Goal: Information Seeking & Learning: Learn about a topic

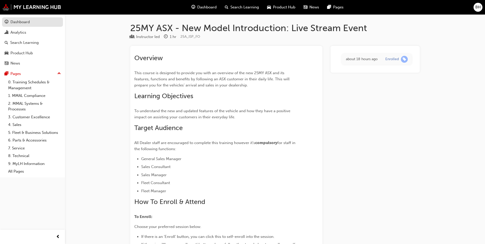
scroll to position [51, 0]
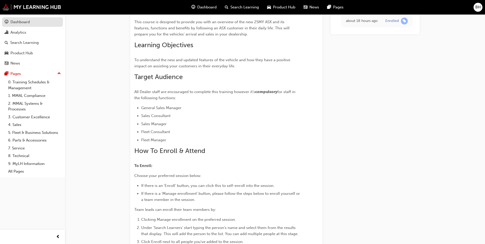
click at [24, 25] on div "Dashboard" at bounding box center [19, 22] width 19 height 6
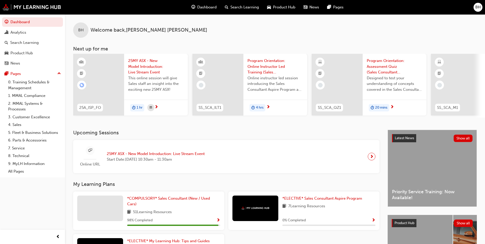
click at [157, 70] on span "25MY ASX - New Model Introduction: Live Stream Event" at bounding box center [156, 66] width 56 height 17
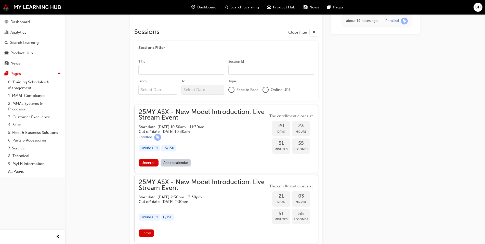
scroll to position [419, 0]
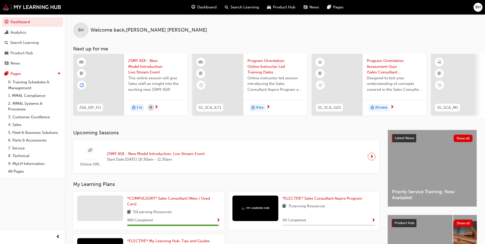
click at [268, 67] on span "Program Orientation: Online Instructor Led Training (Sales Consultant Aspire Pr…" at bounding box center [275, 66] width 56 height 17
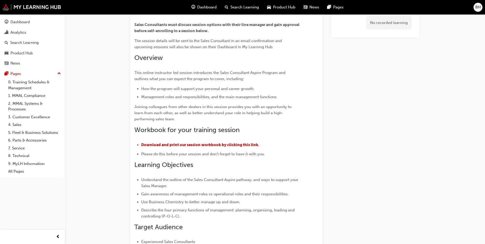
scroll to position [79, 0]
